Goal: Information Seeking & Learning: Learn about a topic

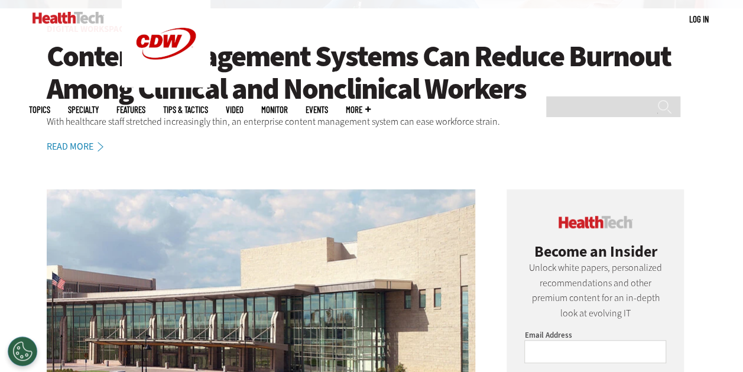
scroll to position [355, 0]
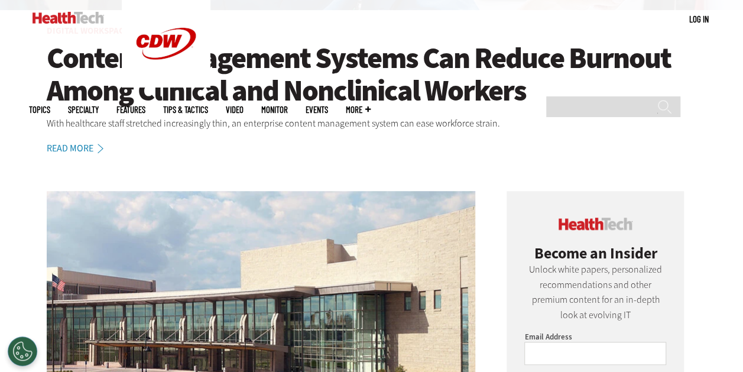
click at [286, 96] on h1 "Content Management Systems Can Reduce Burnout Among Clinical and Nonclinical Wo…" at bounding box center [372, 74] width 650 height 65
